Goal: Transaction & Acquisition: Book appointment/travel/reservation

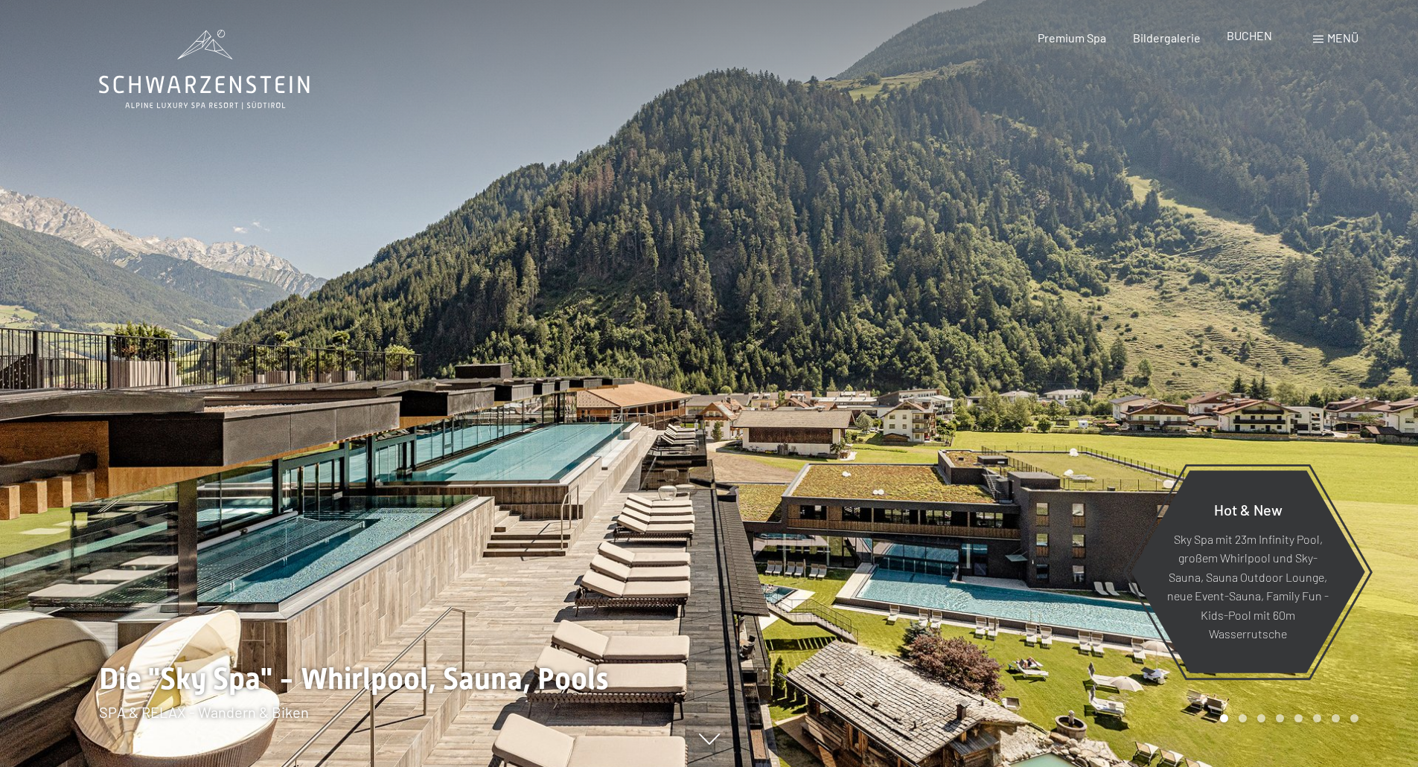
click at [1236, 40] on span "BUCHEN" at bounding box center [1248, 35] width 45 height 14
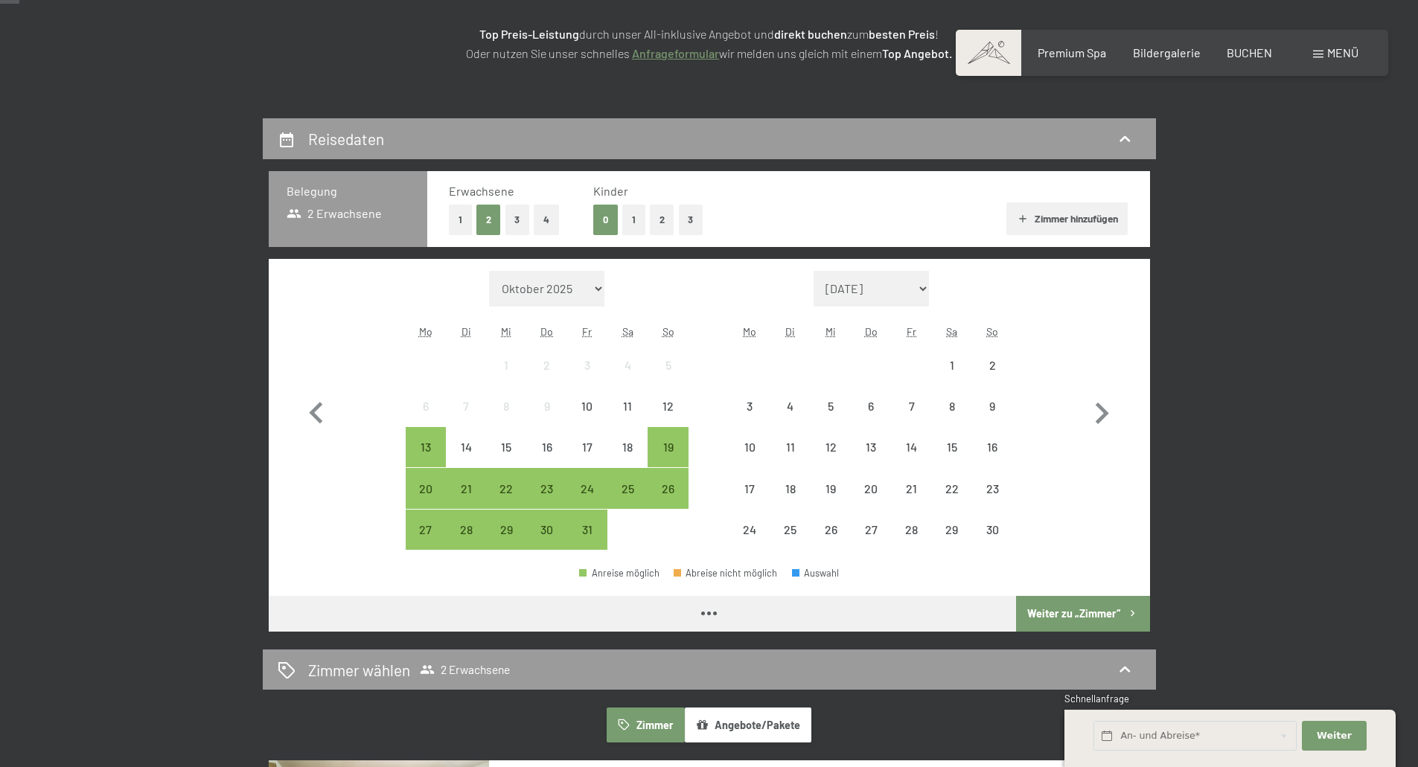
scroll to position [298, 0]
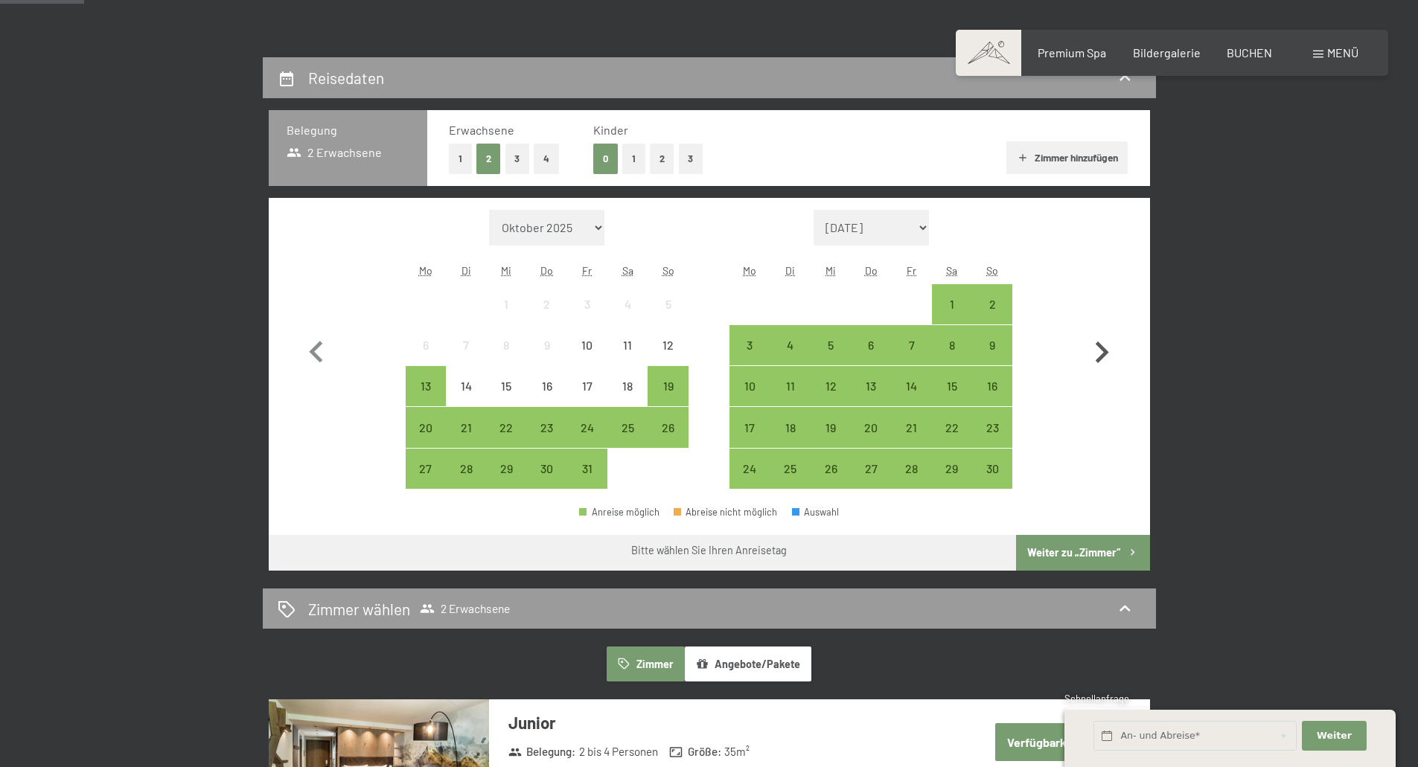
click at [1101, 352] on icon "button" at bounding box center [1101, 352] width 43 height 43
select select "2025-11-01"
select select "2025-12-01"
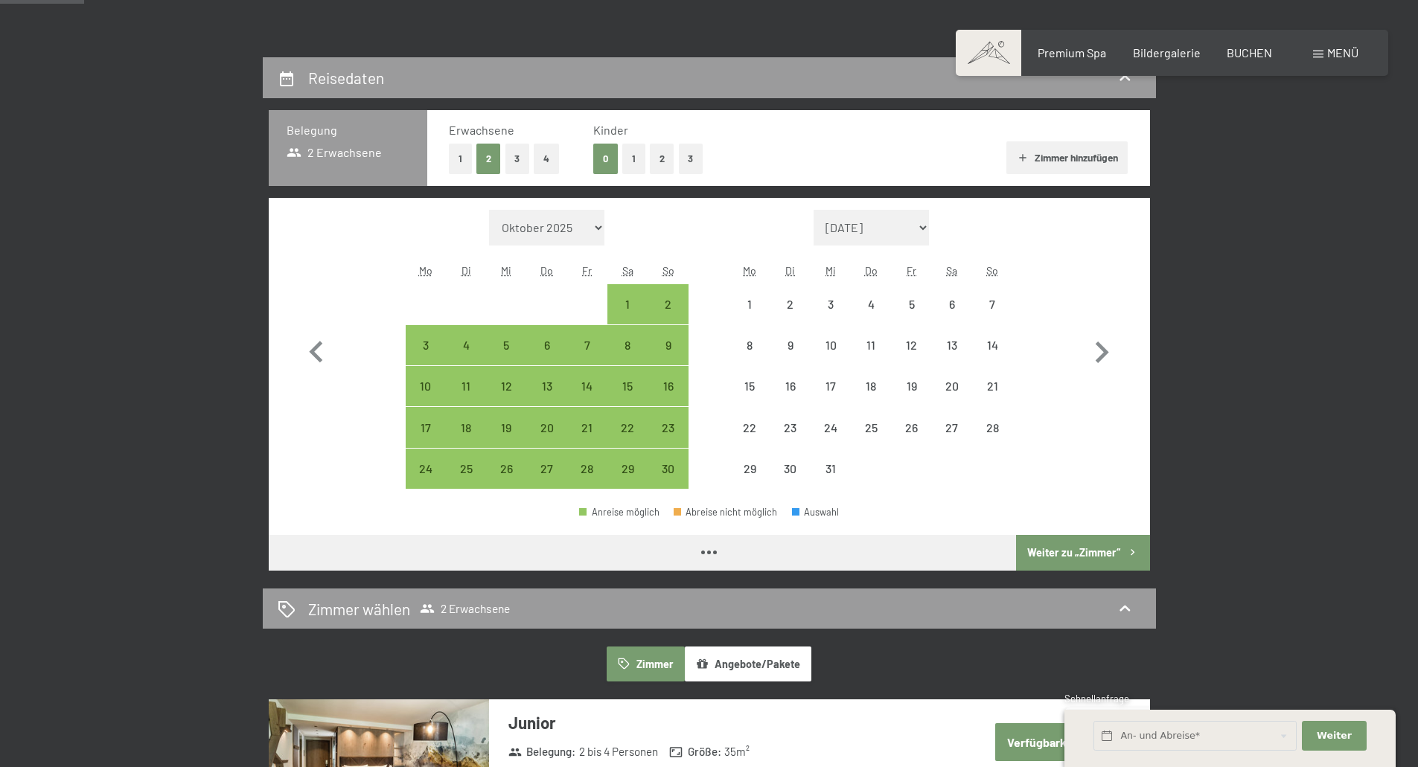
select select "2025-11-01"
select select "2025-12-01"
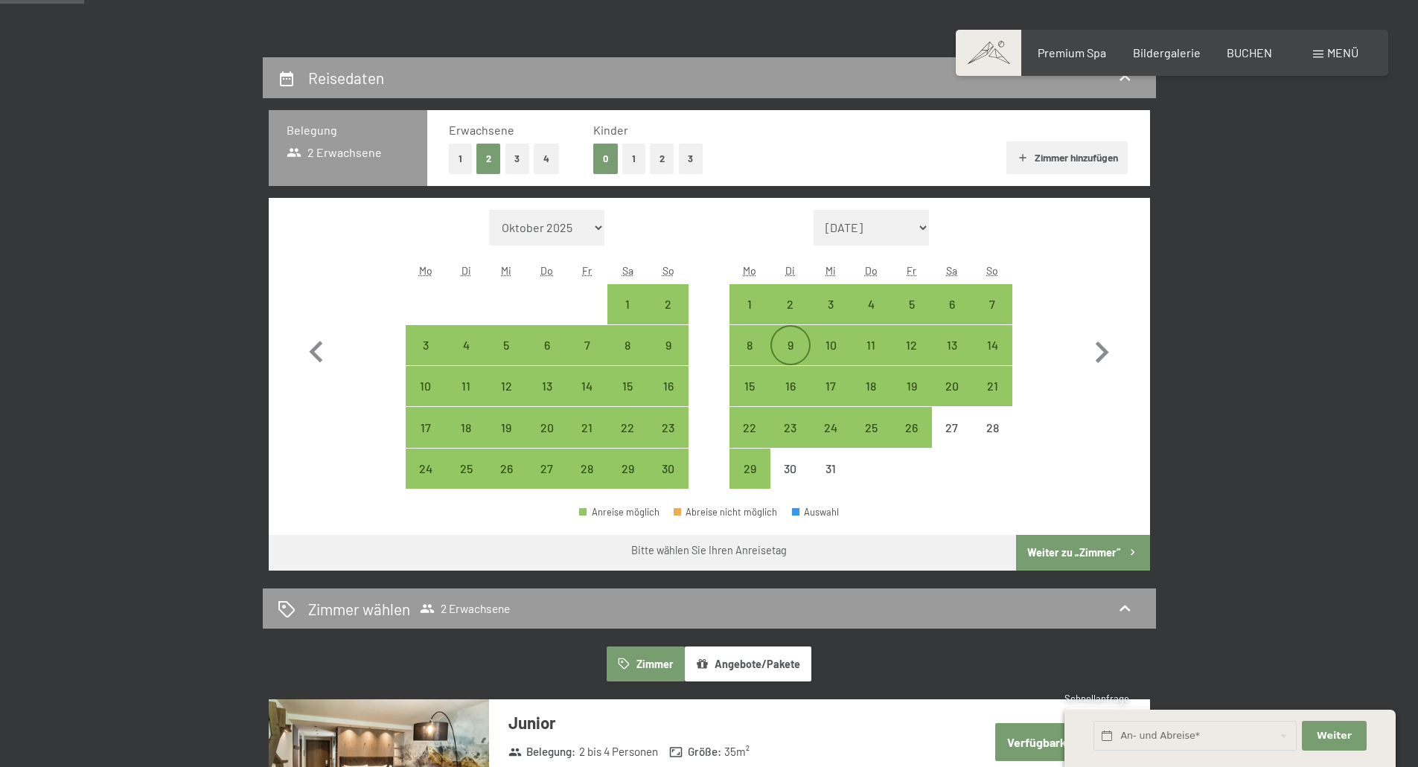
click at [788, 342] on div "9" at bounding box center [790, 357] width 37 height 37
select select "[DATE]"
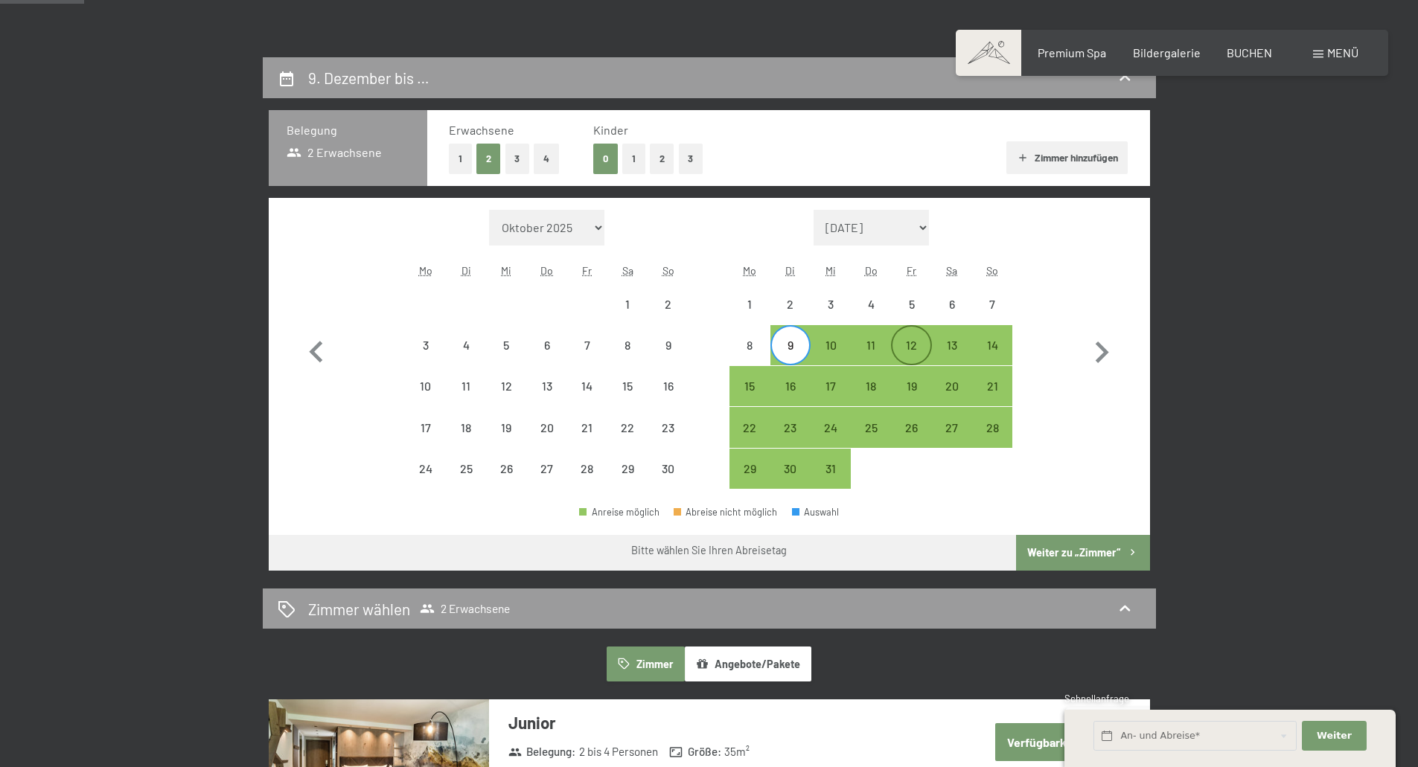
click at [910, 348] on div "12" at bounding box center [910, 357] width 37 height 37
select select "[DATE]"
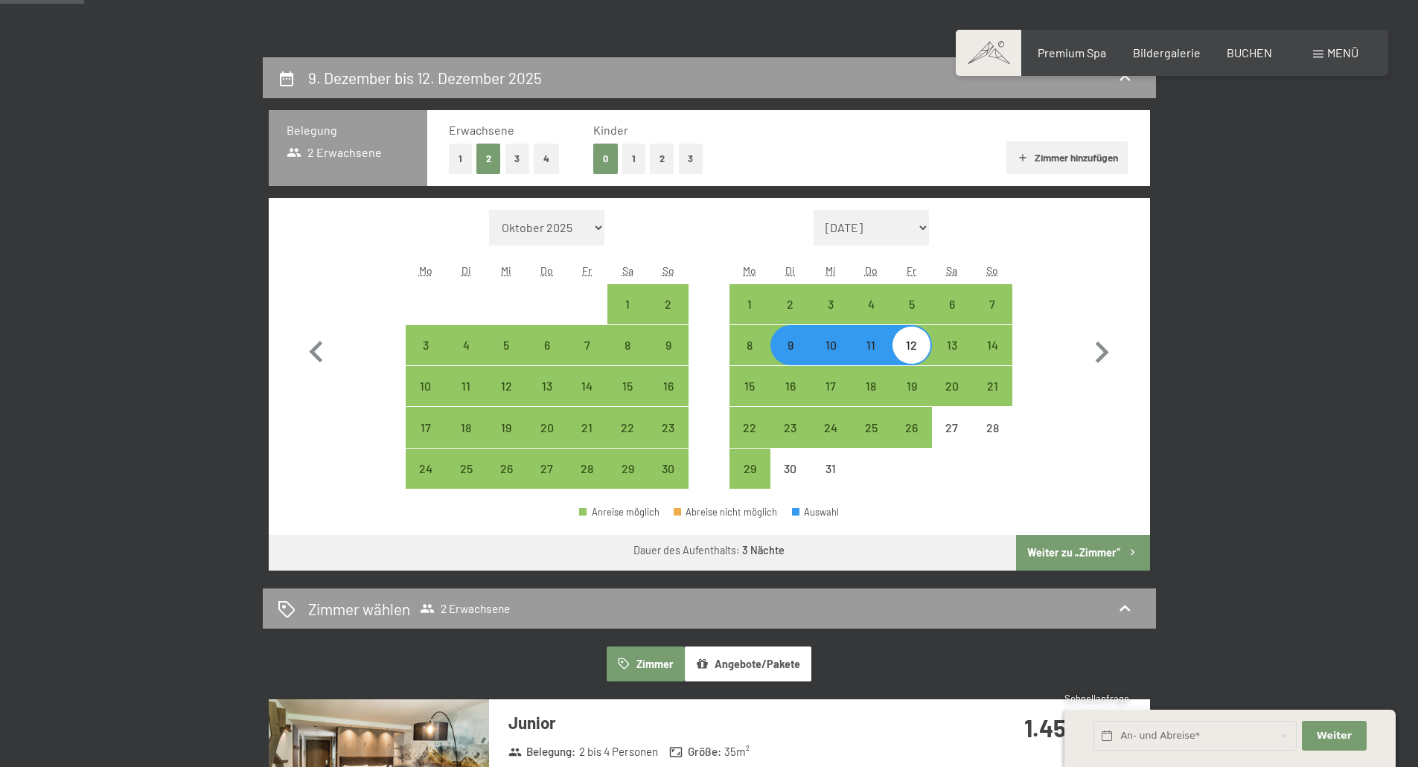
click at [1092, 545] on button "Weiter zu „Zimmer“" at bounding box center [1082, 553] width 133 height 36
select select "[DATE]"
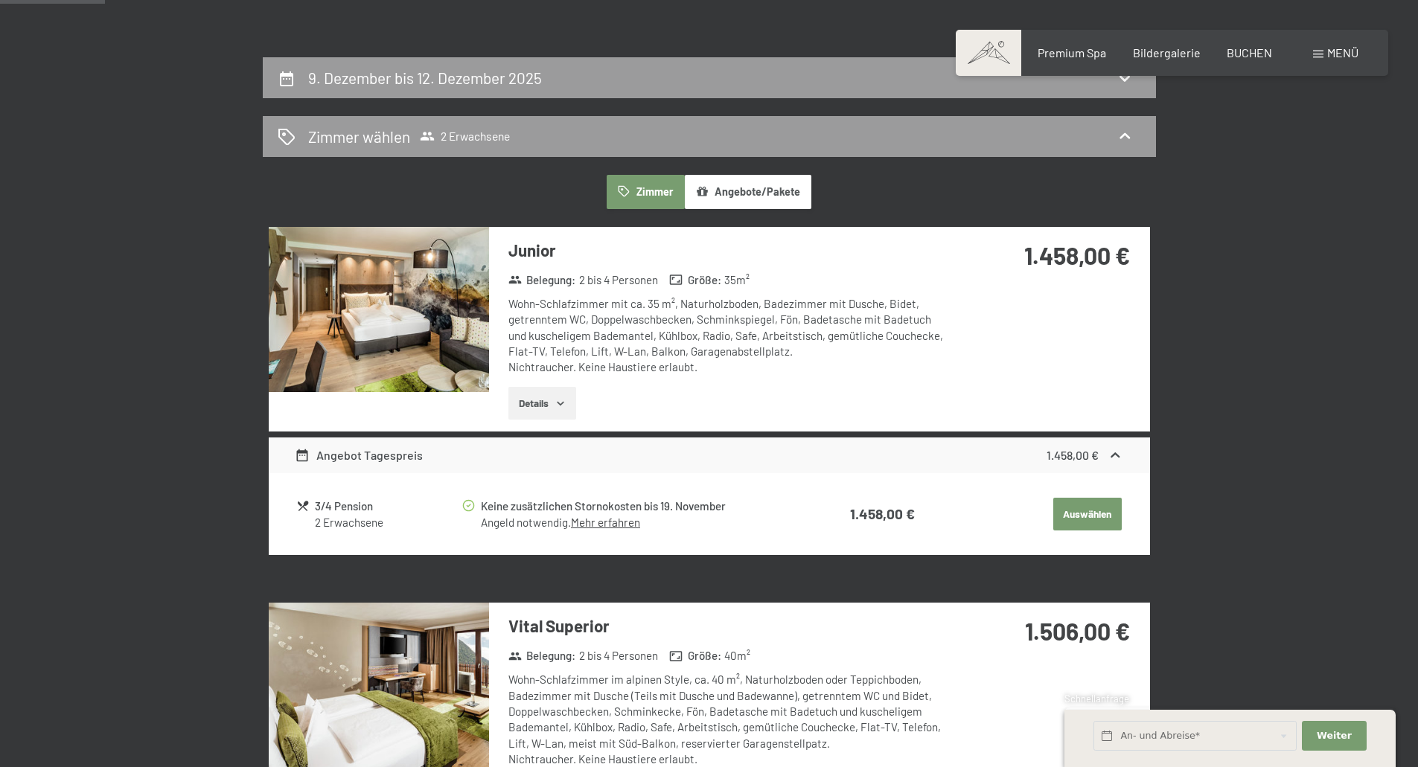
scroll to position [355, 0]
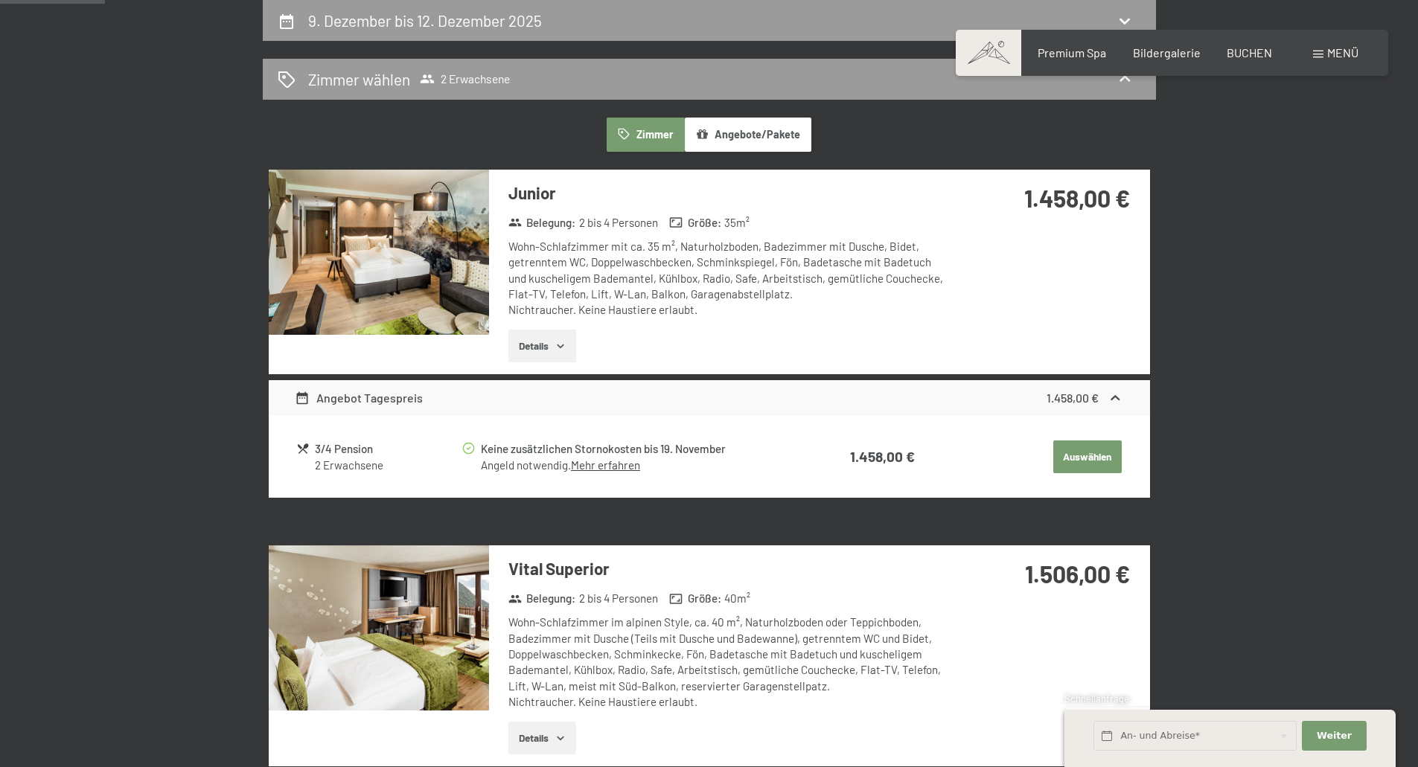
click at [601, 461] on link "Mehr erfahren" at bounding box center [605, 464] width 69 height 13
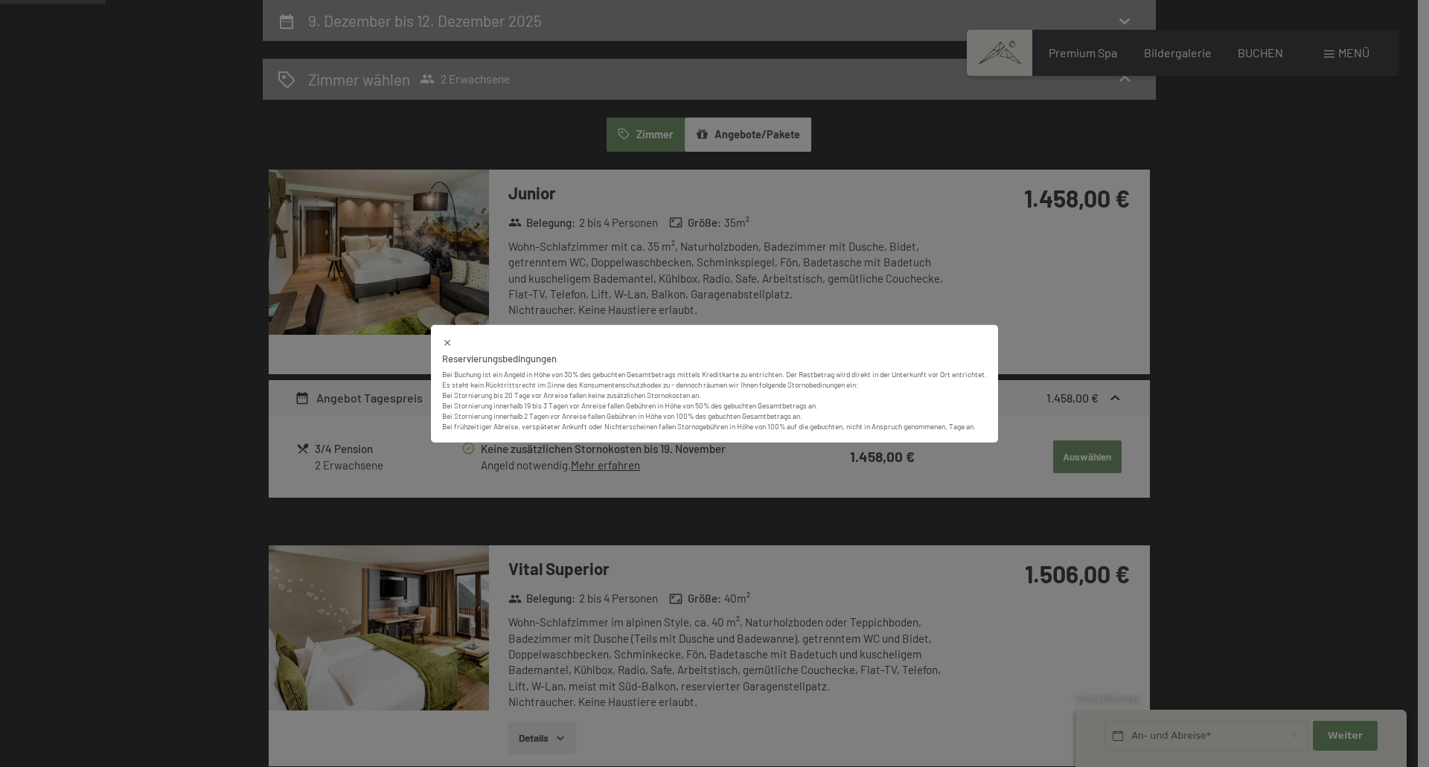
click at [442, 340] on icon at bounding box center [447, 342] width 10 height 10
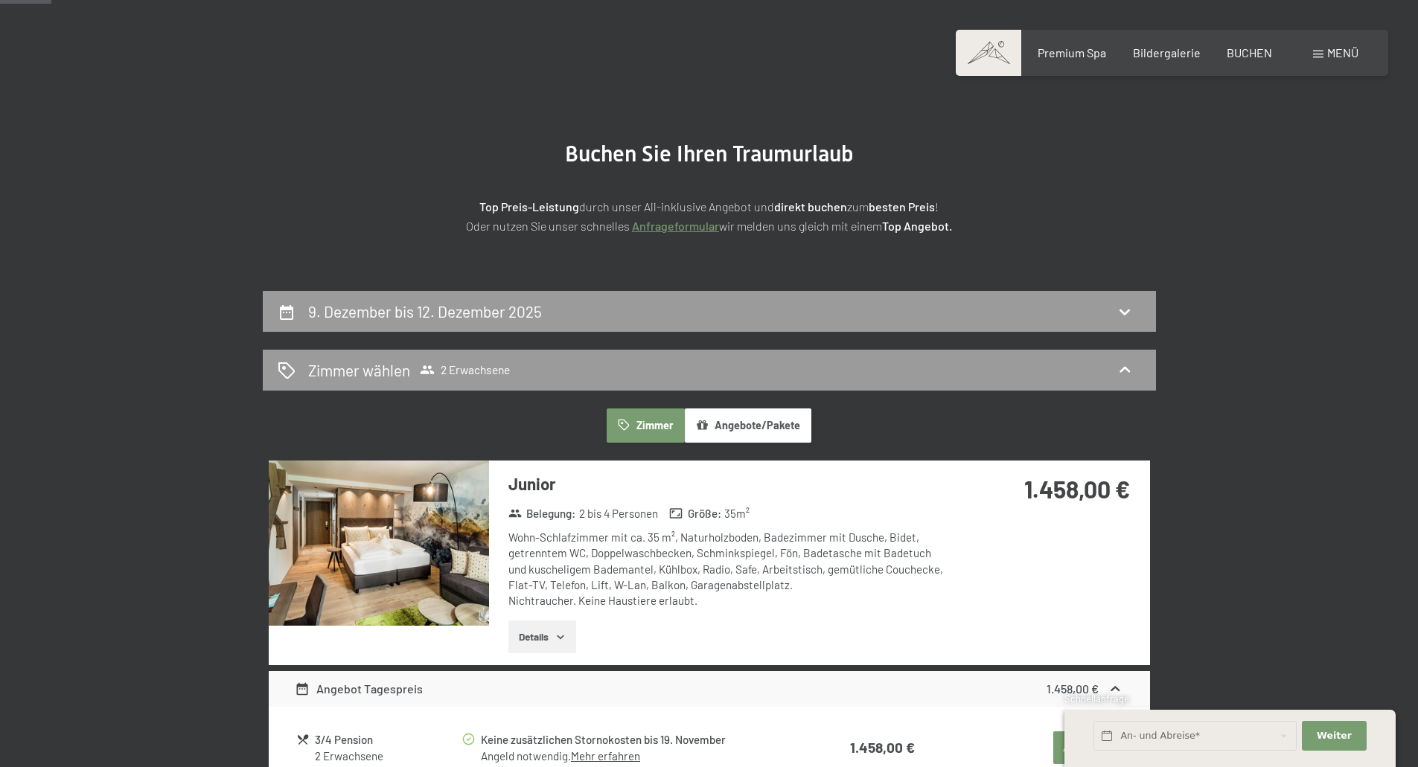
scroll to position [57, 0]
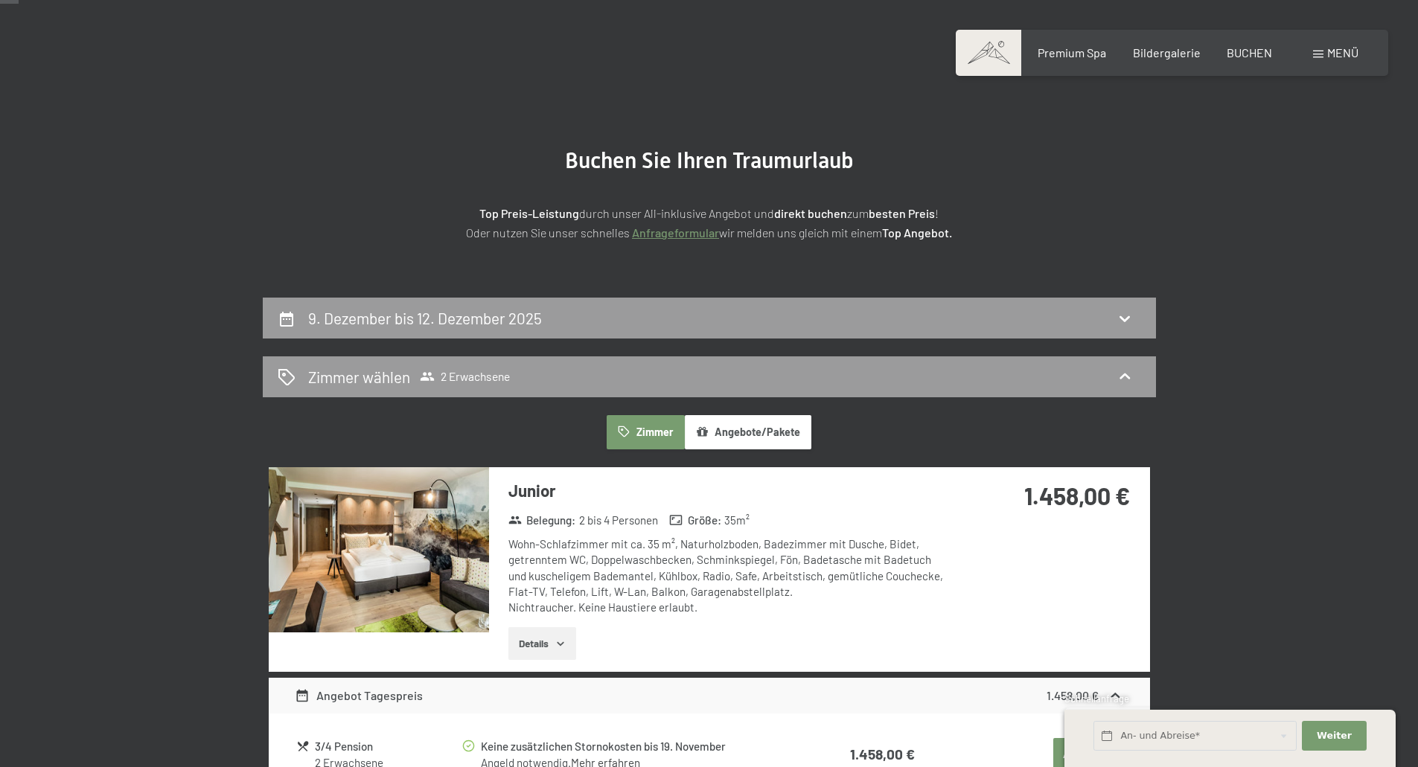
click at [772, 426] on button "Angebote/Pakete" at bounding box center [748, 432] width 127 height 34
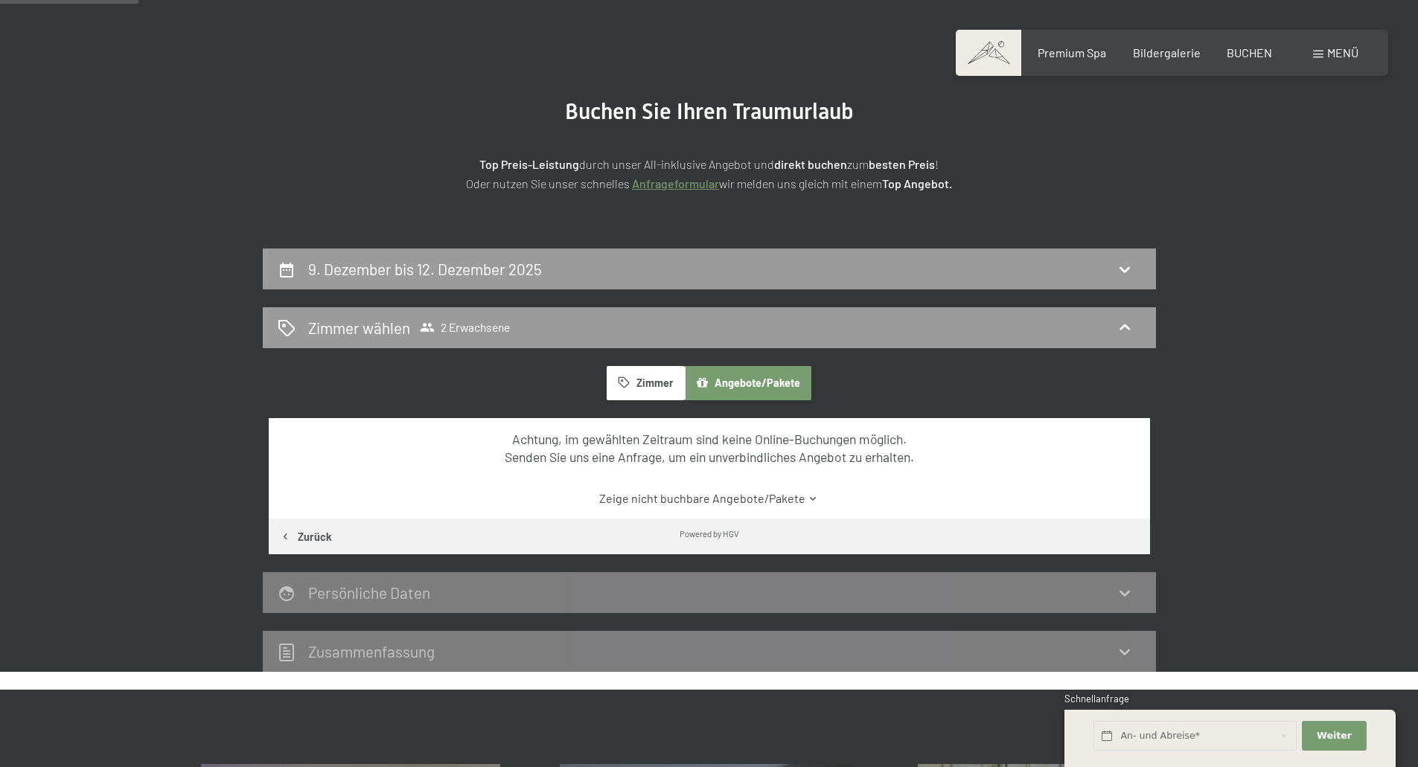
scroll to position [0, 0]
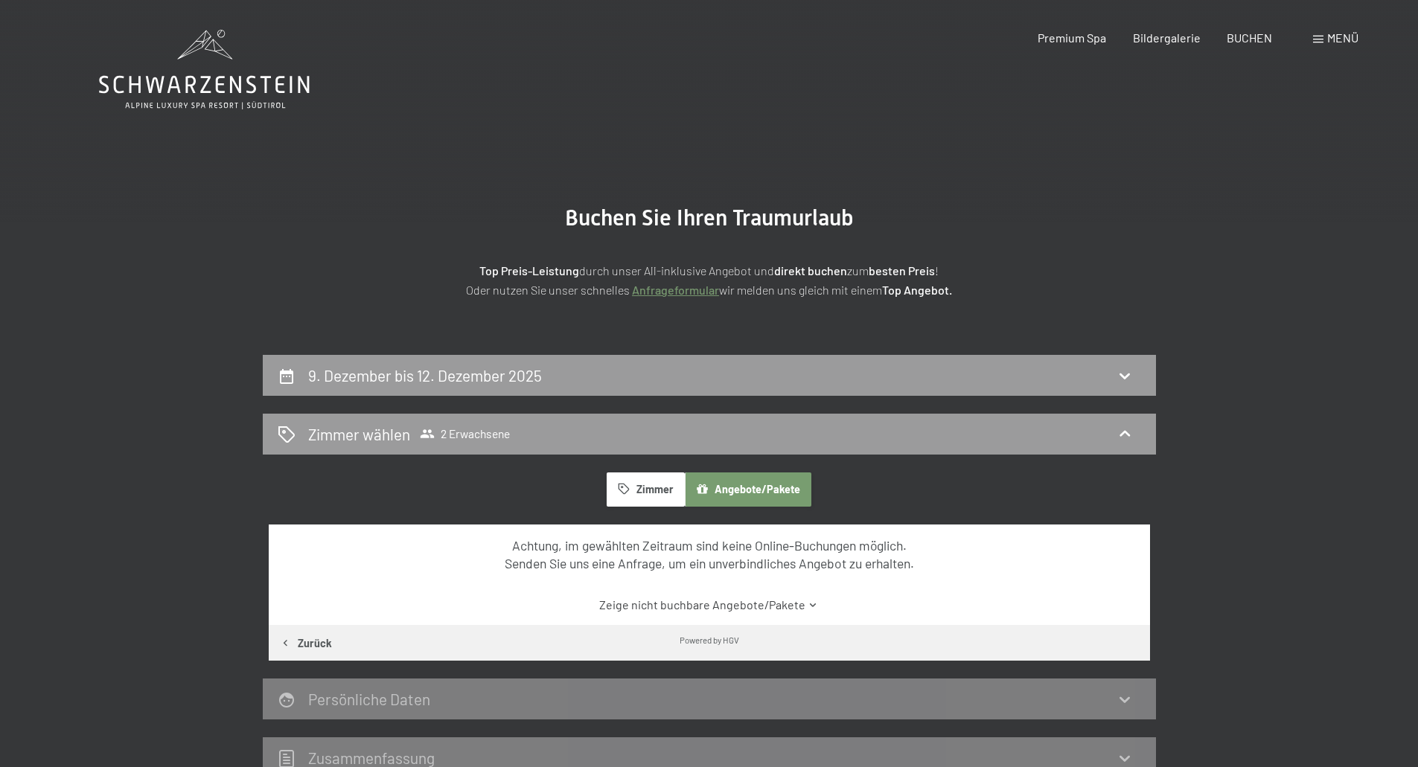
click at [203, 70] on icon at bounding box center [204, 70] width 211 height 80
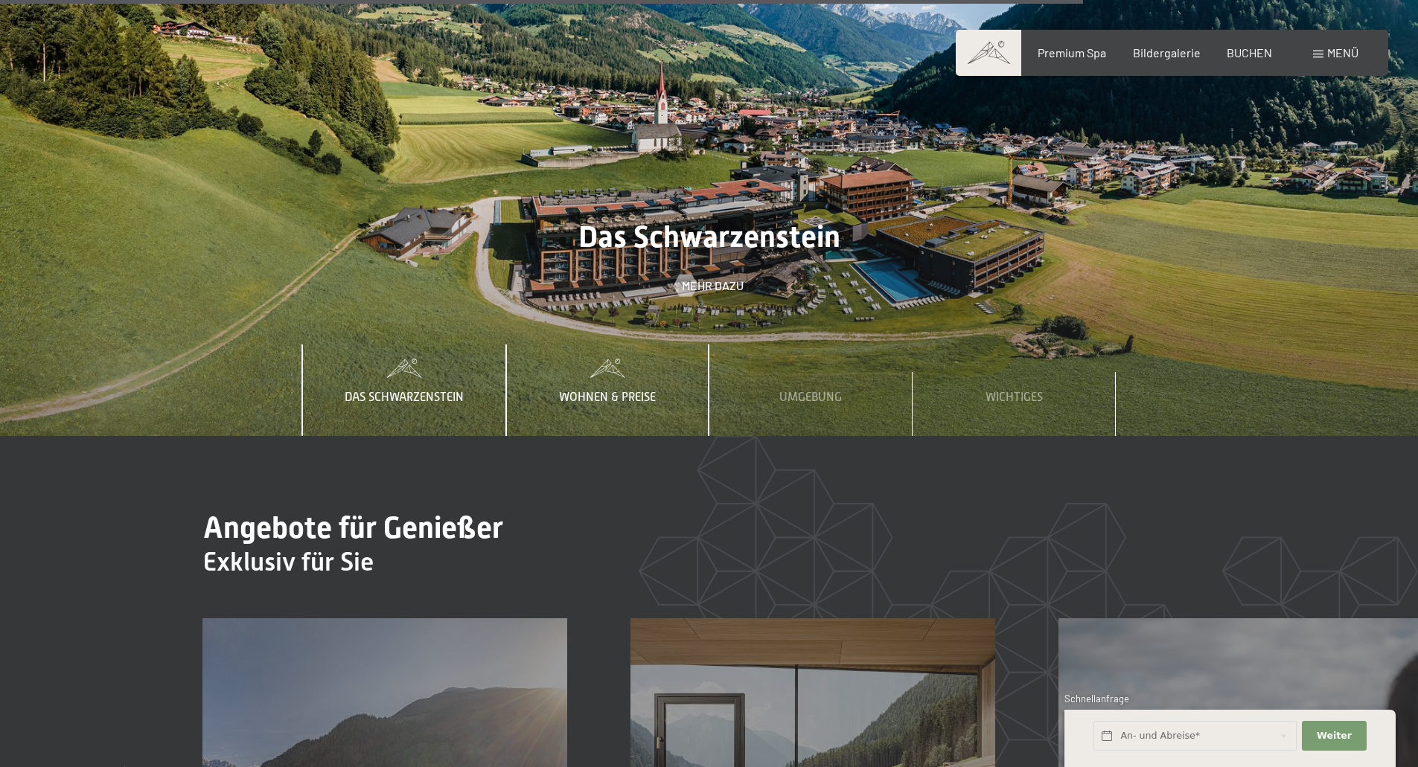
scroll to position [6623, 0]
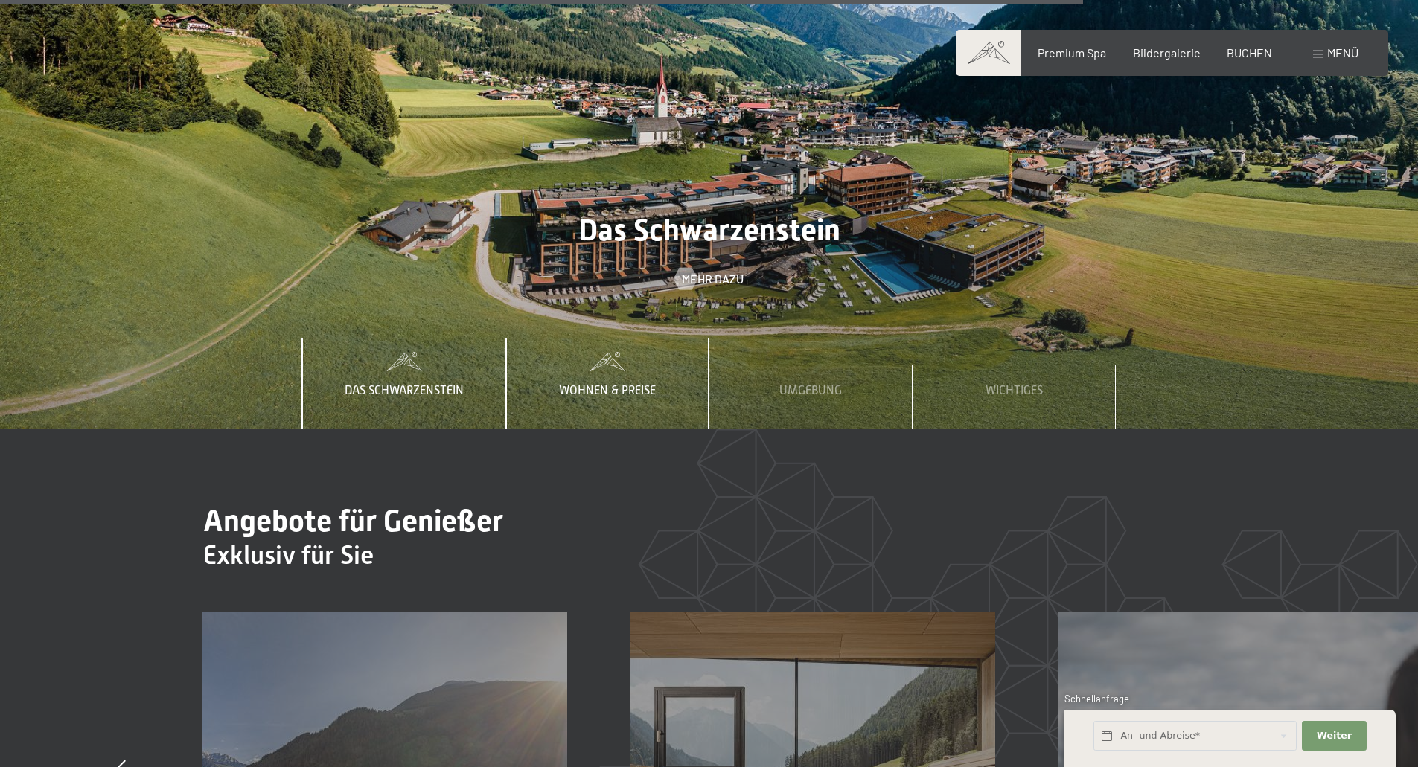
click at [592, 353] on span at bounding box center [607, 362] width 203 height 19
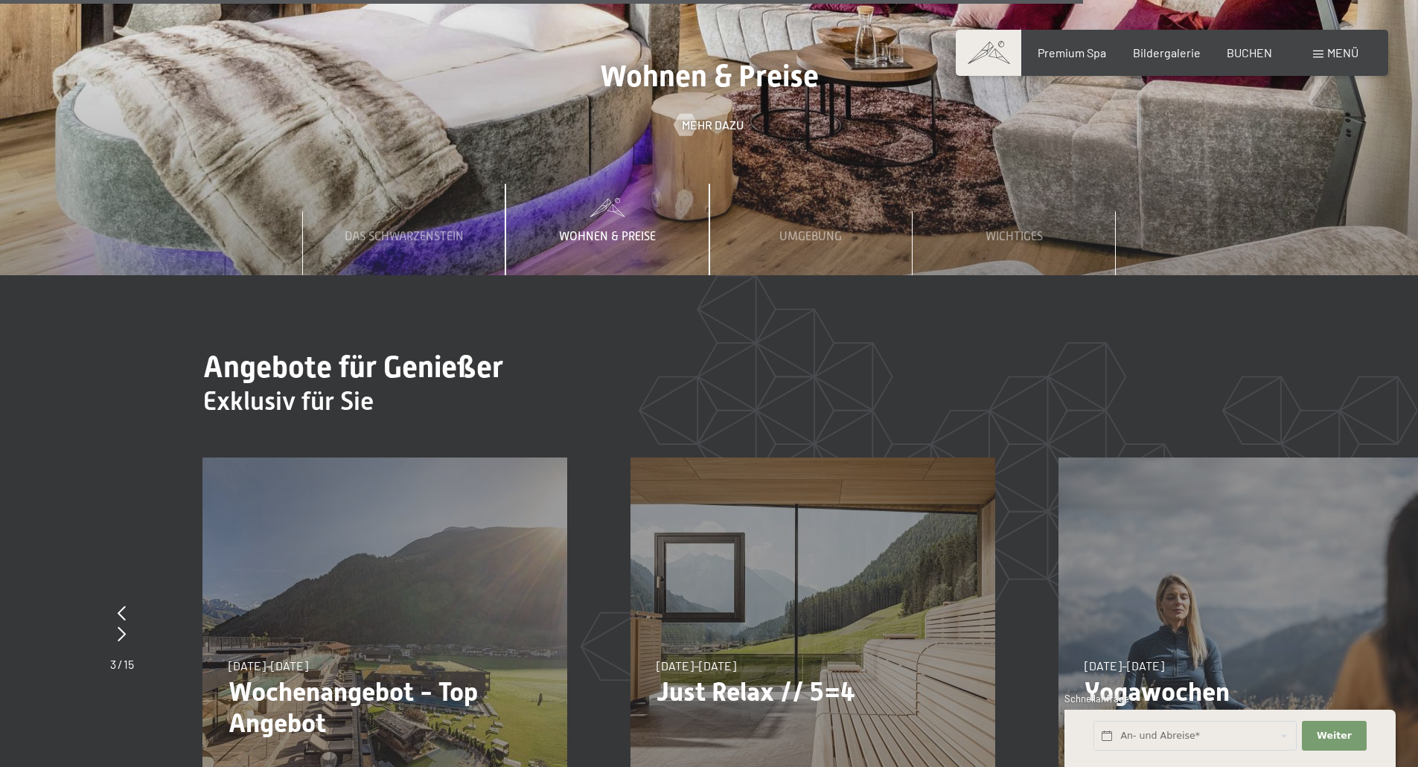
scroll to position [6921, 0]
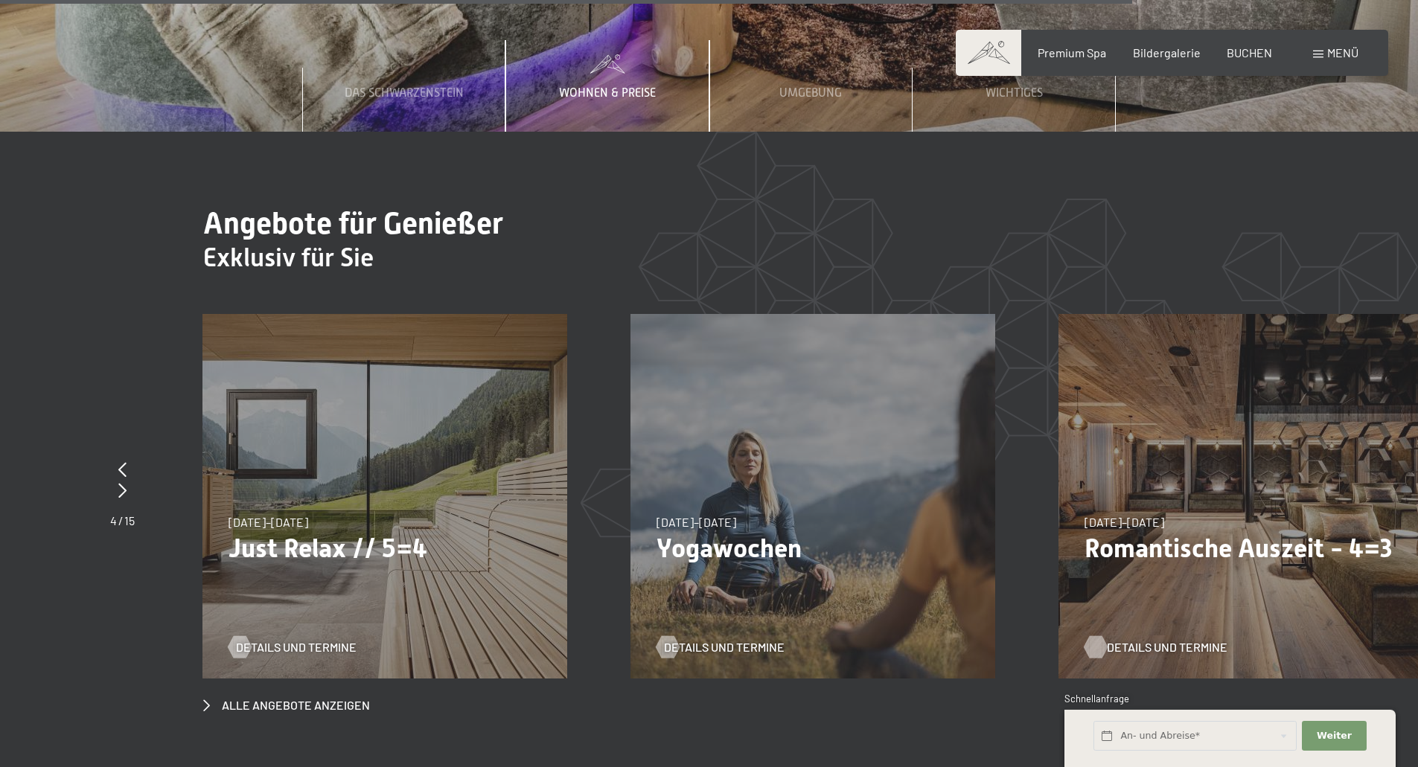
drag, startPoint x: 1240, startPoint y: 556, endPoint x: 1160, endPoint y: 573, distance: 81.4
click at [1240, 617] on div "Details und Termine" at bounding box center [1234, 636] width 301 height 39
click at [1165, 639] on span "Details und Termine" at bounding box center [1167, 647] width 121 height 16
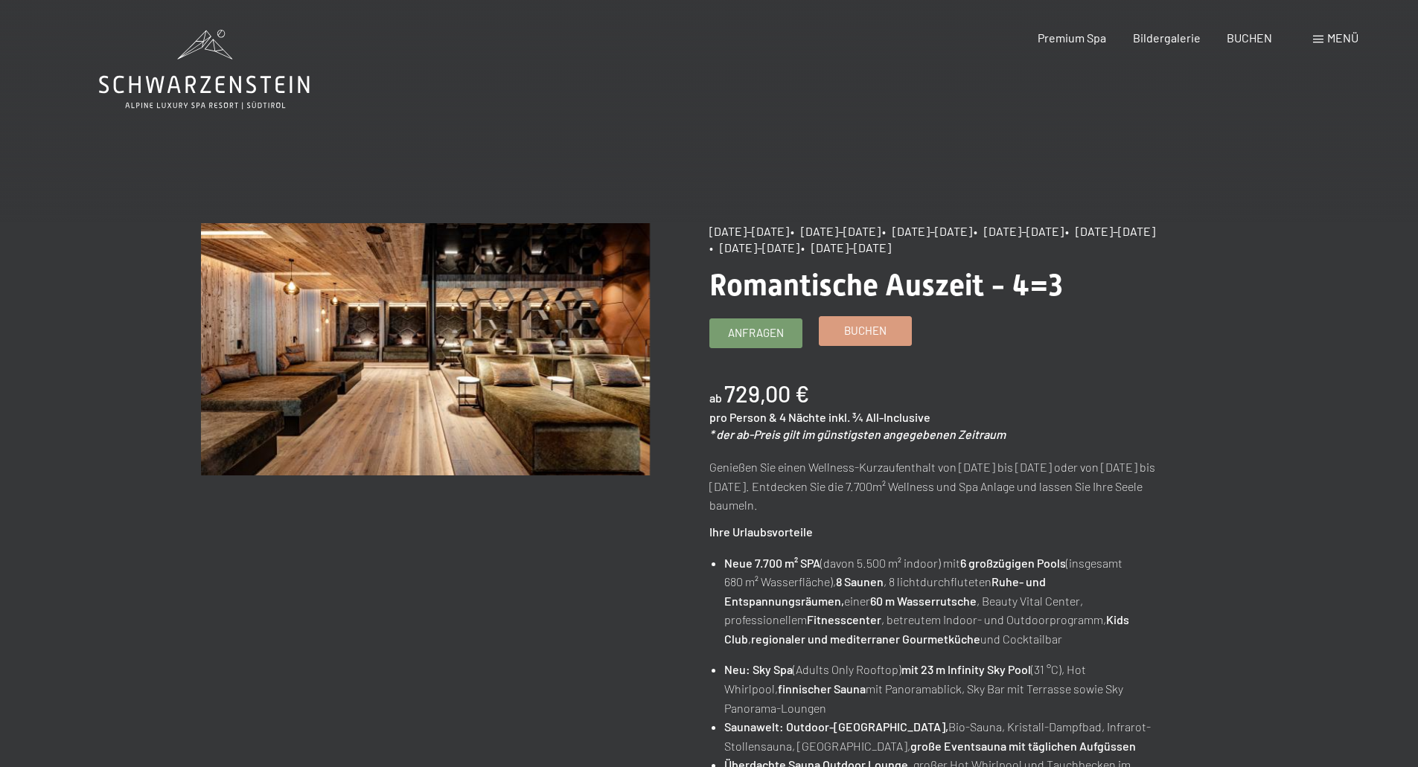
click at [857, 335] on span "Buchen" at bounding box center [865, 331] width 42 height 16
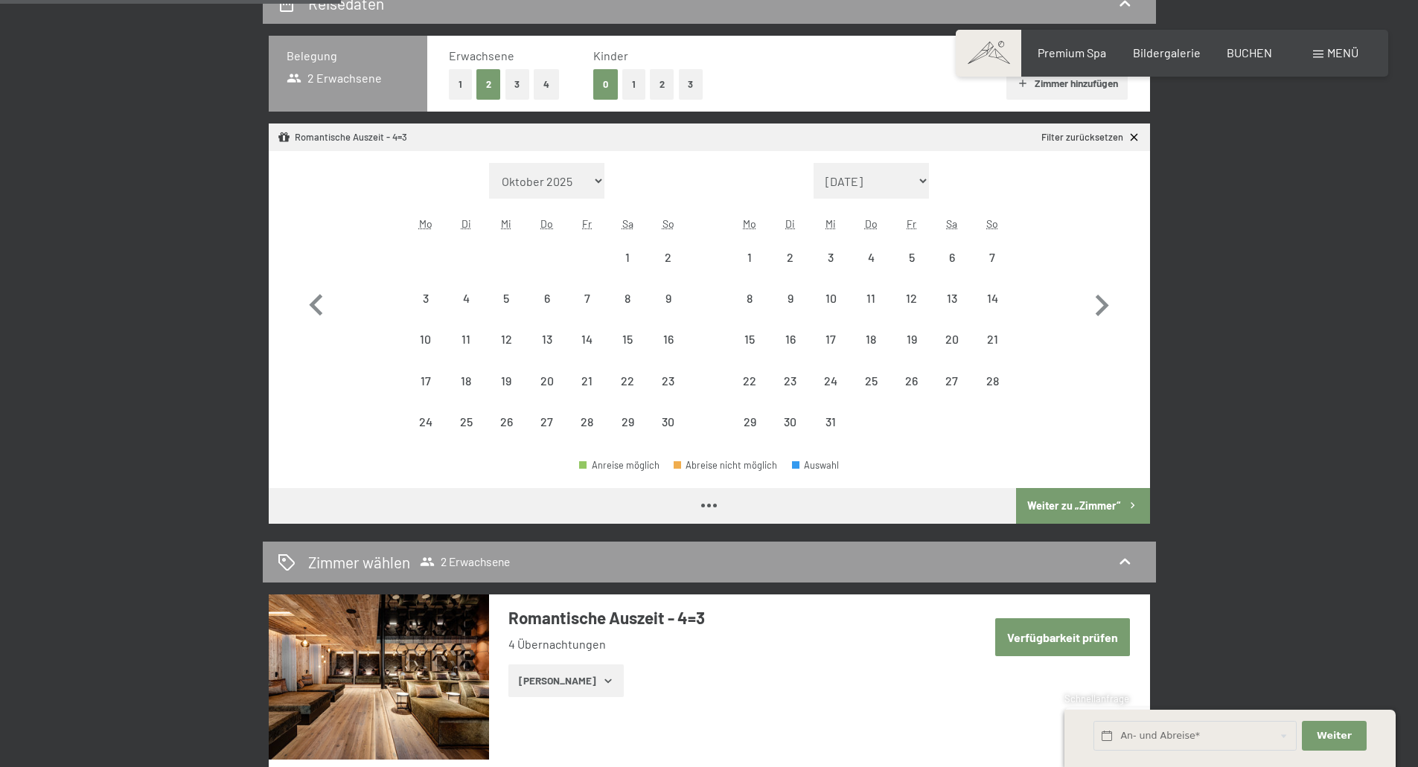
select select "[DATE]"
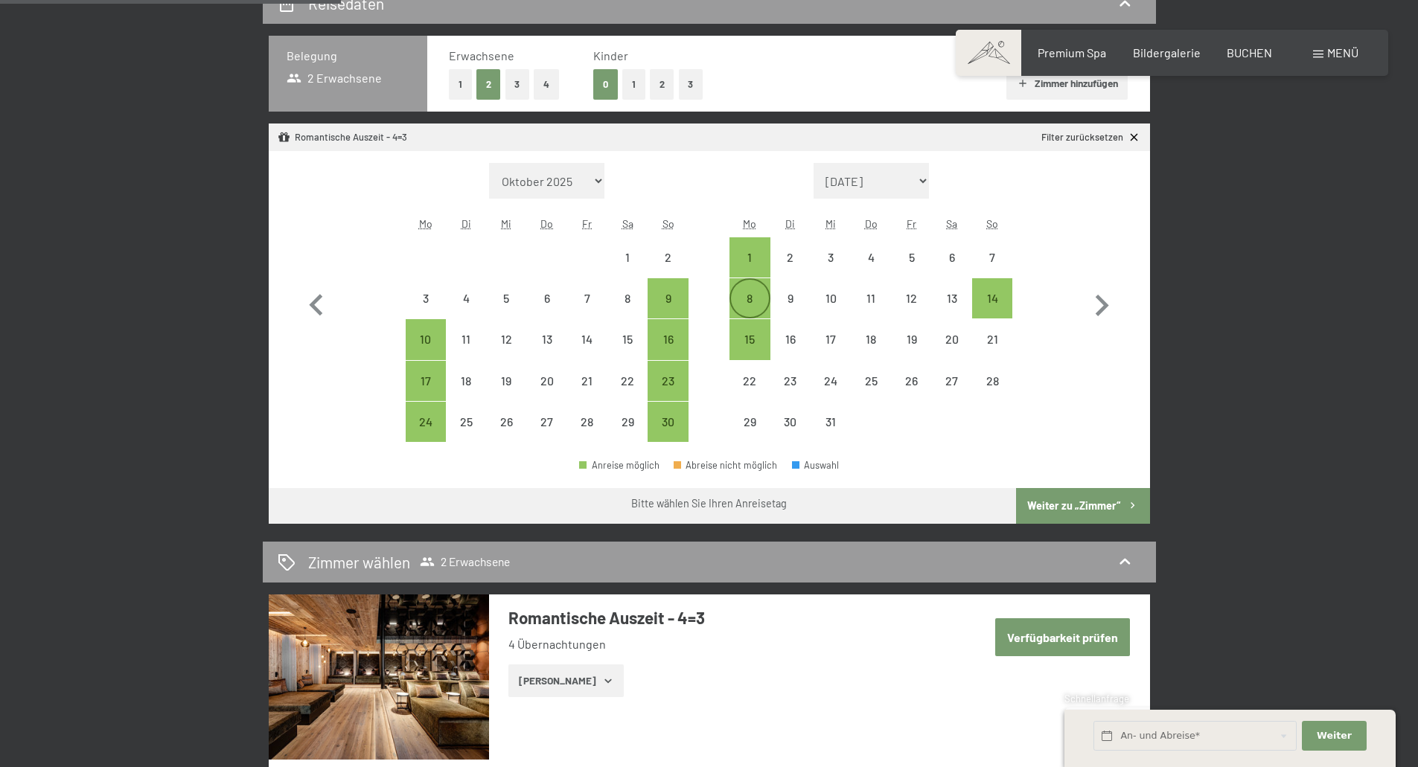
click at [746, 303] on div "8" at bounding box center [749, 310] width 37 height 37
select select "[DATE]"
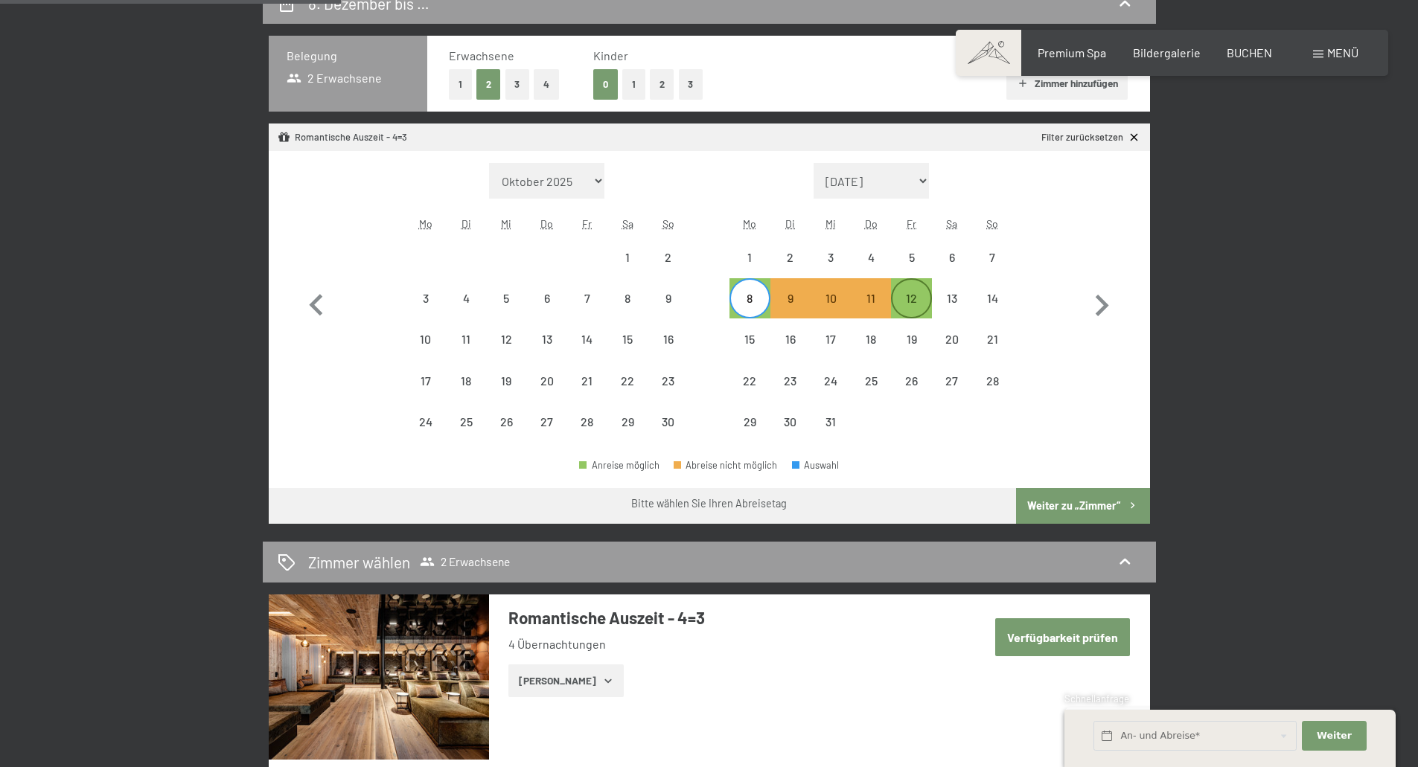
click at [929, 309] on div "12" at bounding box center [910, 310] width 37 height 37
select select "[DATE]"
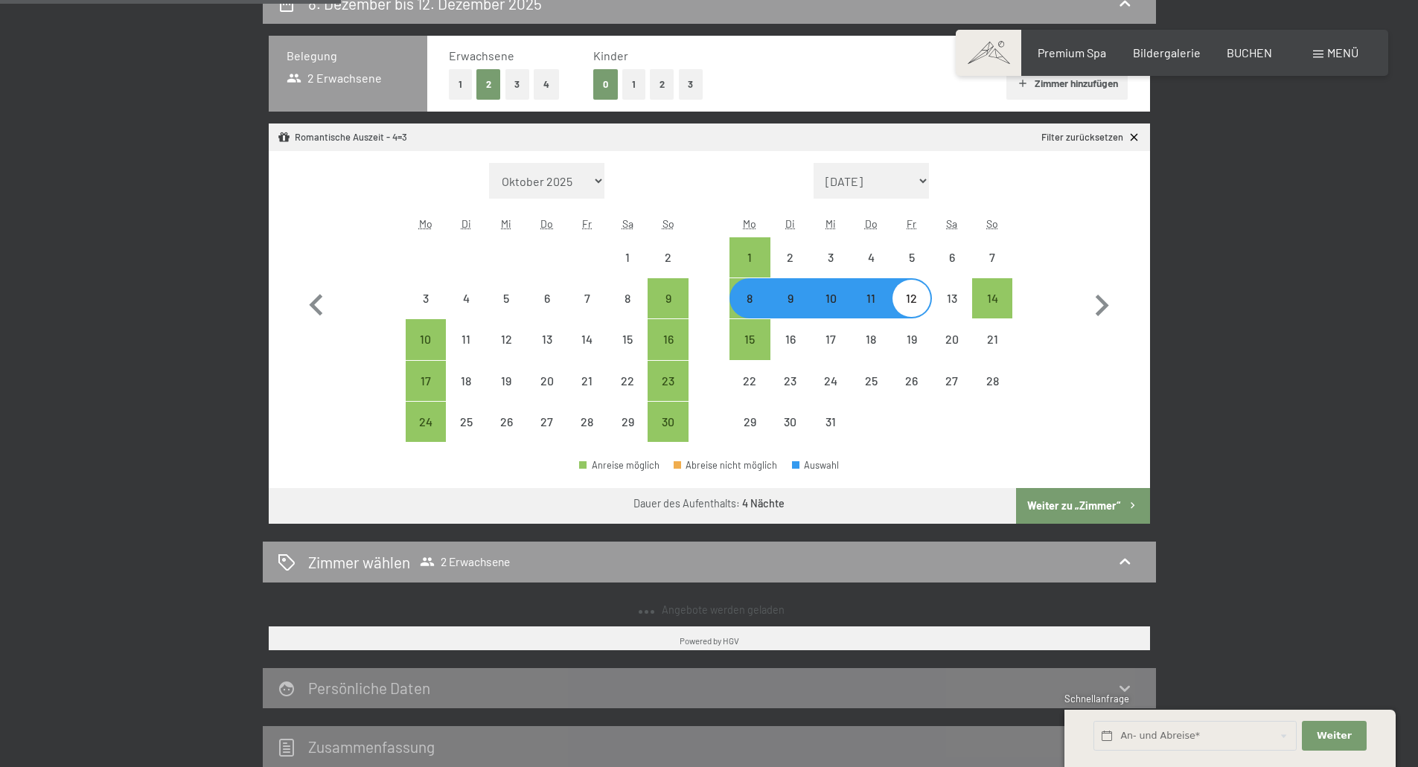
select select "[DATE]"
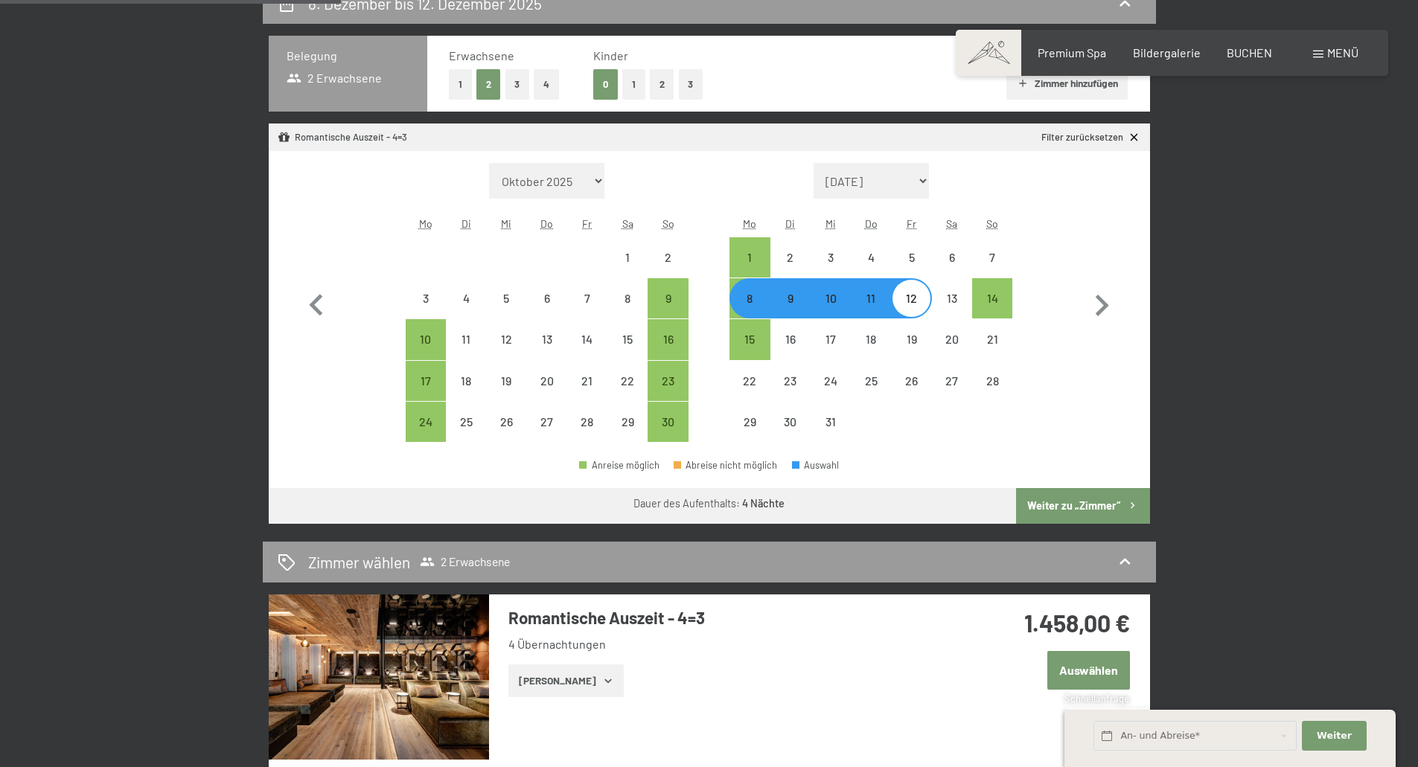
click at [1127, 502] on icon "button" at bounding box center [1132, 505] width 13 height 13
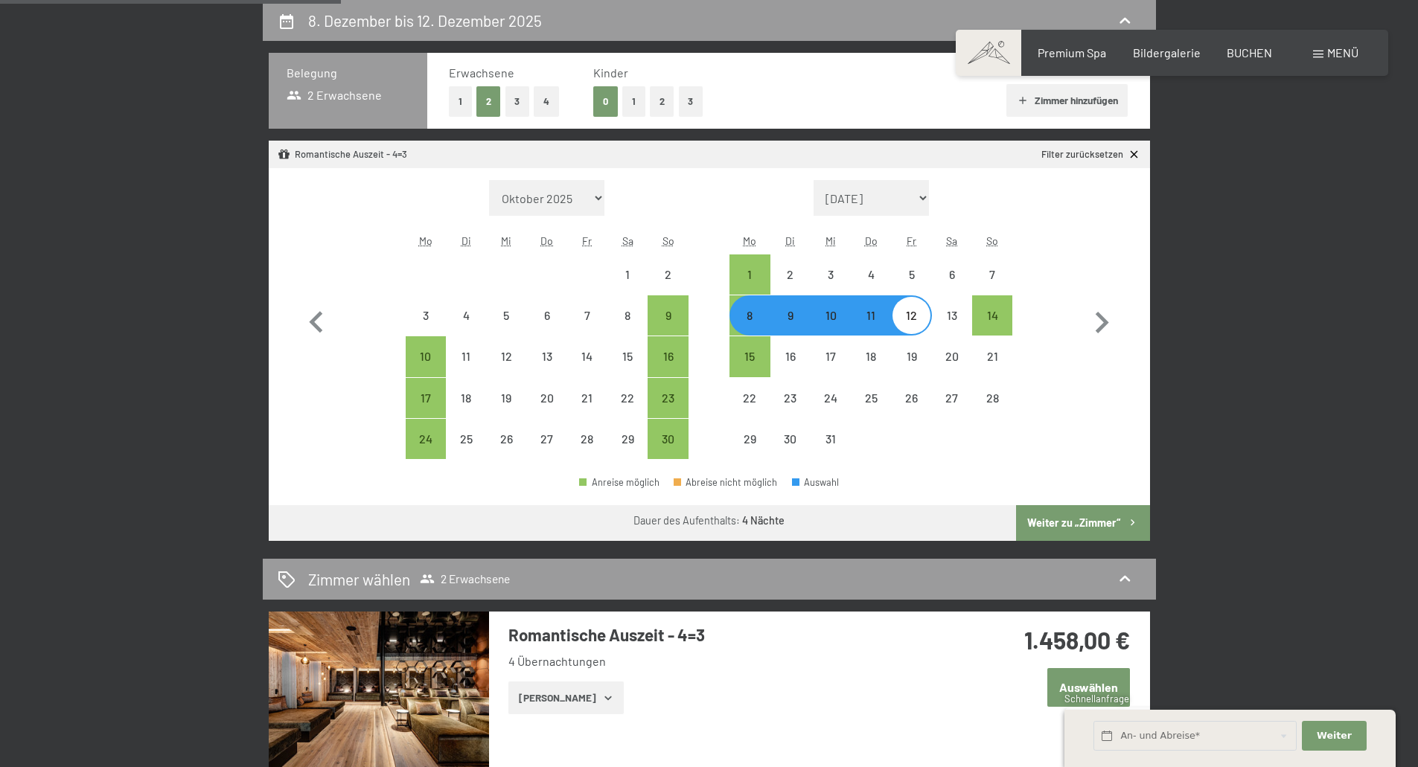
select select "[DATE]"
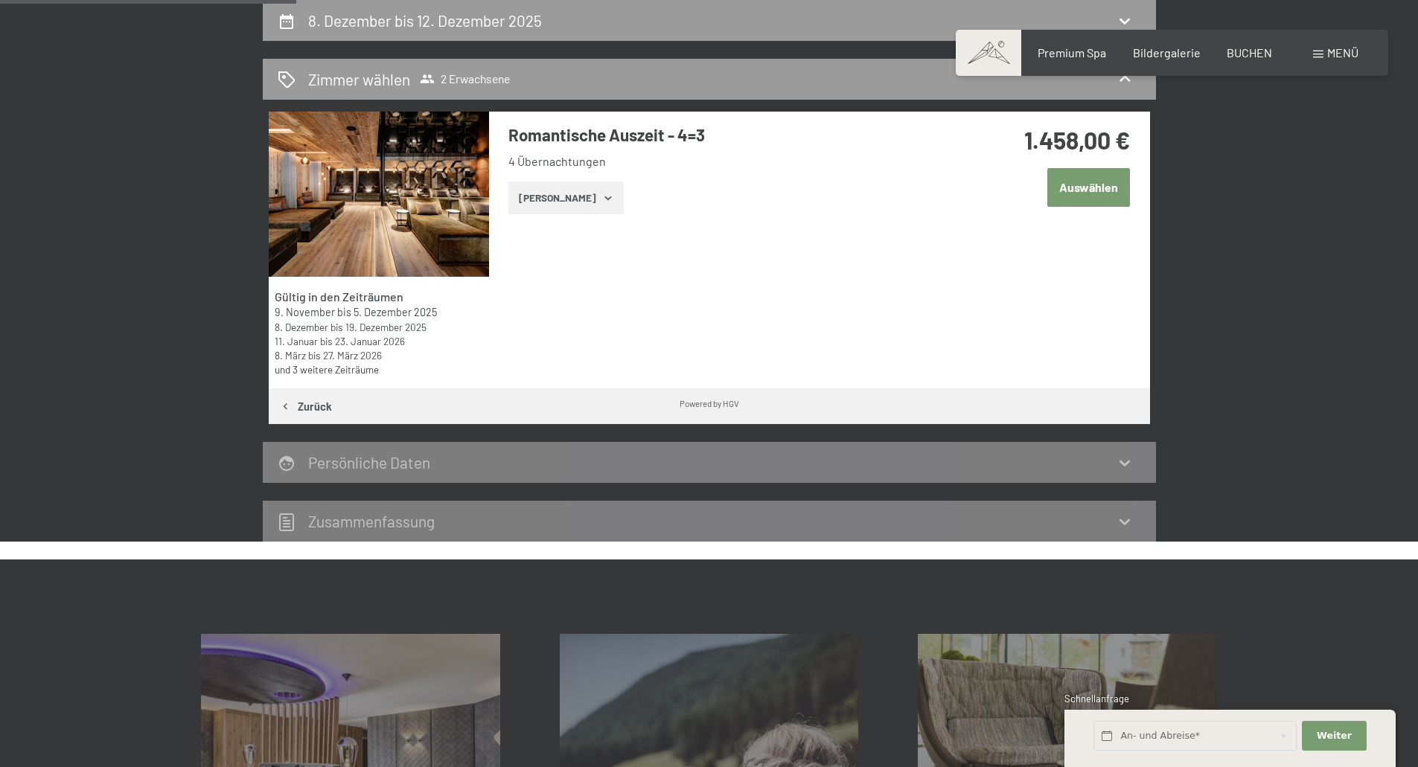
click at [580, 202] on button "[PERSON_NAME]" at bounding box center [565, 198] width 115 height 33
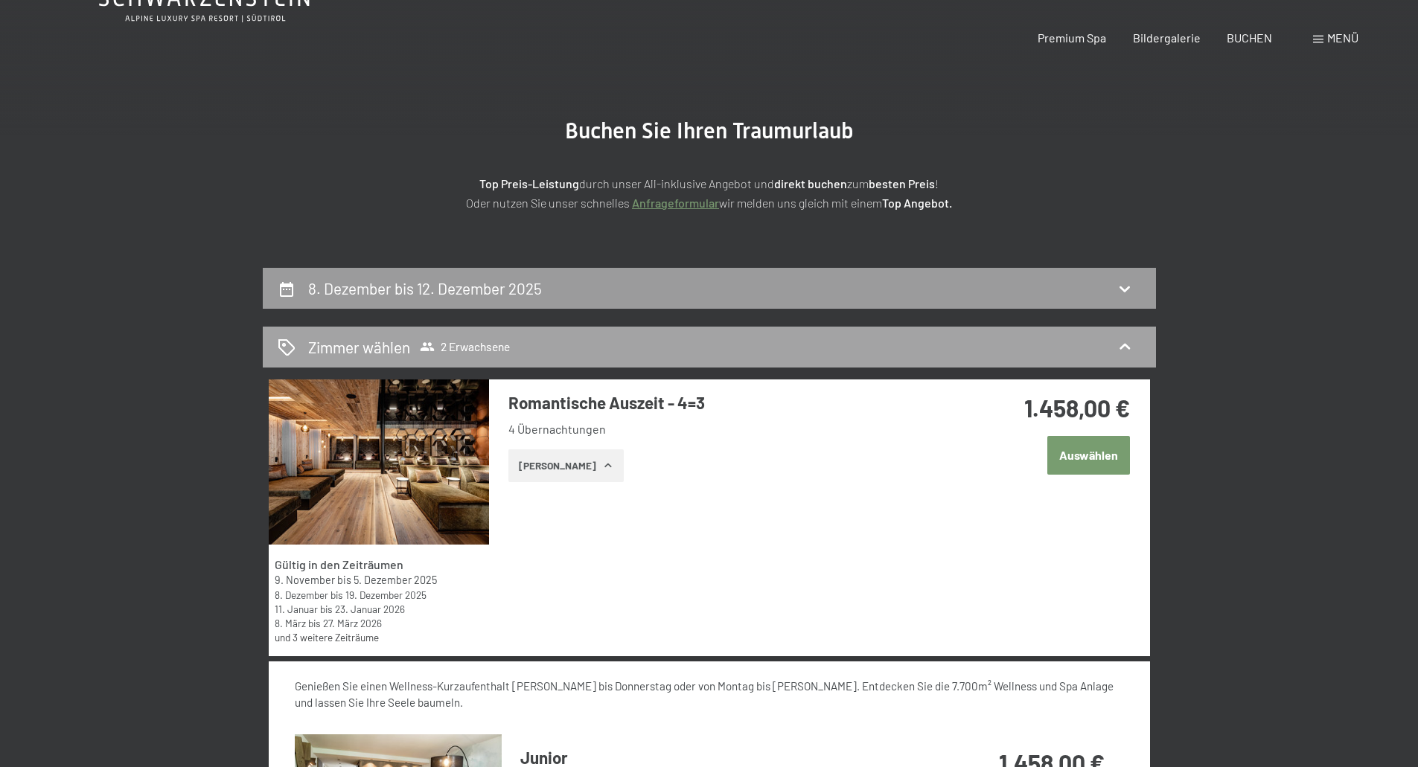
scroll to position [0, 0]
